Goal: Check status

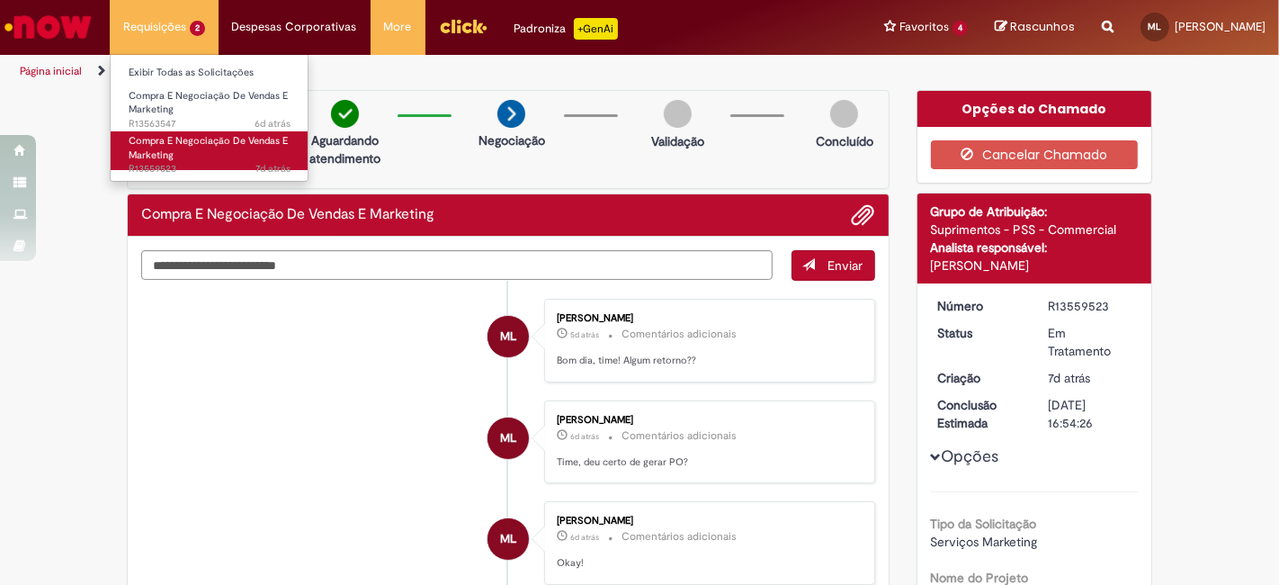
click at [198, 153] on link "Compra E Negociação De Vendas E Marketing 7d atrás 7 dias atrás R13559523" at bounding box center [210, 150] width 198 height 39
click at [220, 154] on link "Compra E Negociação De Vendas E Marketing 7d atrás 7 dias atrás R13559523" at bounding box center [210, 150] width 198 height 39
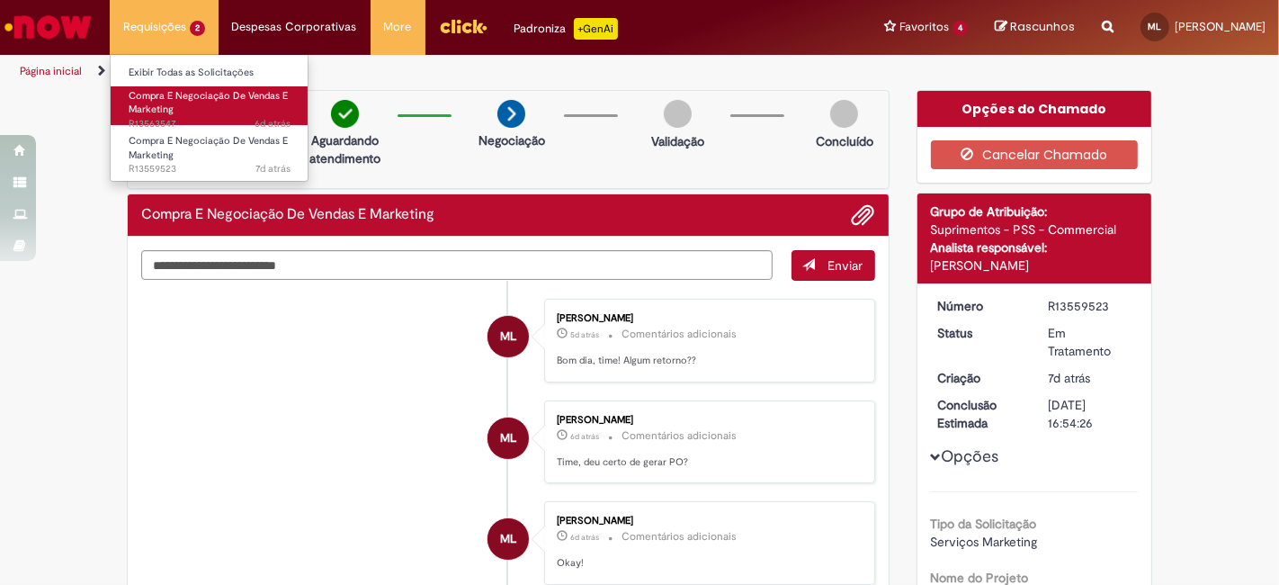
click at [186, 103] on link "Compra E Negociação De Vendas E Marketing 6d atrás 6 dias atrás R13563547" at bounding box center [210, 105] width 198 height 39
